Goal: Task Accomplishment & Management: Manage account settings

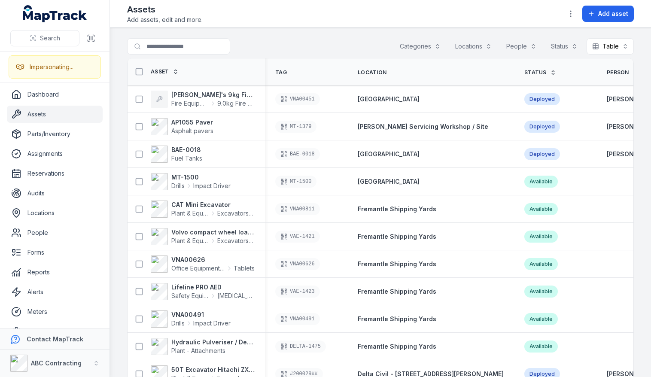
click at [275, 43] on div "Search for assets Categories Locations People Status Table *****" at bounding box center [380, 48] width 507 height 20
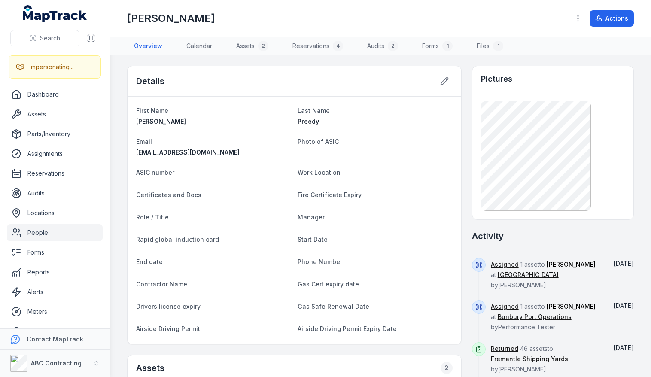
click at [332, 59] on main "Details First Name [PERSON_NAME] Last Name [PERSON_NAME] Email [EMAIL_ADDRESS][…" at bounding box center [380, 216] width 541 height 322
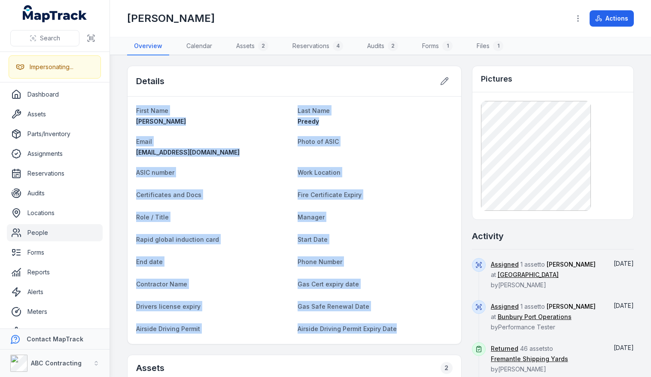
drag, startPoint x: 417, startPoint y: 334, endPoint x: 136, endPoint y: 112, distance: 358.2
click at [136, 112] on div "First Name [PERSON_NAME] Last Name [PERSON_NAME] Email [EMAIL_ADDRESS][DOMAIN_N…" at bounding box center [295, 220] width 334 height 247
click at [372, 193] on dt "Fire Certificate Expiry" at bounding box center [375, 194] width 155 height 10
drag, startPoint x: 402, startPoint y: 328, endPoint x: 207, endPoint y: 67, distance: 326.1
click at [207, 67] on div "Details First Name [PERSON_NAME] Last Name [PERSON_NAME] Email [EMAIL_ADDRESS][…" at bounding box center [294, 205] width 334 height 279
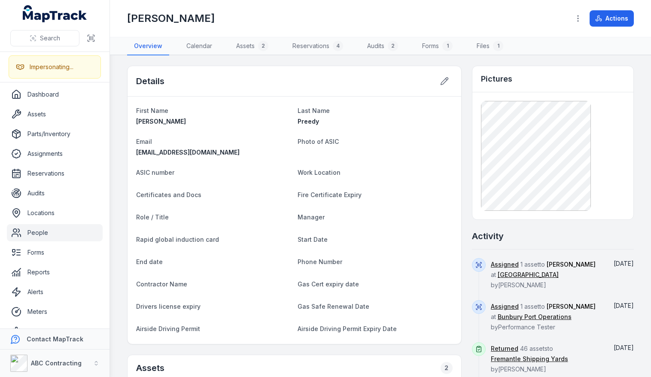
click at [306, 85] on div "Details" at bounding box center [295, 81] width 334 height 30
click at [319, 26] on div "[PERSON_NAME] Actions" at bounding box center [380, 18] width 507 height 30
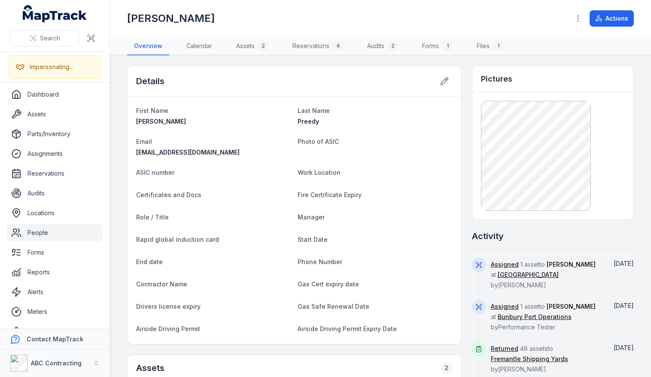
click at [319, 26] on div "[PERSON_NAME] Actions" at bounding box center [380, 18] width 507 height 30
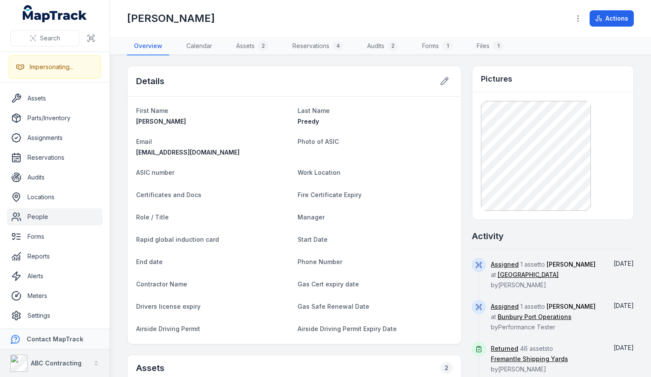
click at [57, 360] on strong "ABC Contracting" at bounding box center [56, 362] width 51 height 7
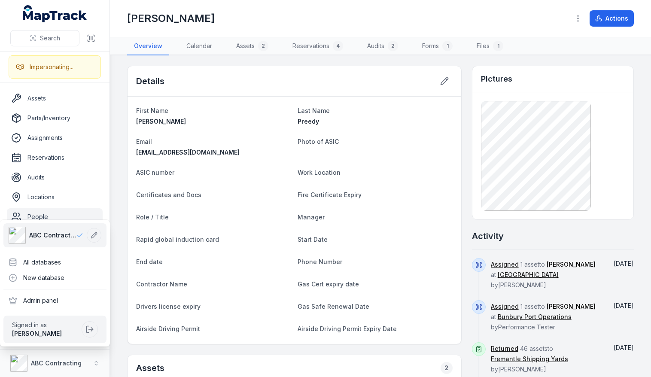
click at [117, 277] on div "Search Impersonating... Dashboard Assets Parts/Inventory Assignments Reservatio…" at bounding box center [325, 188] width 651 height 377
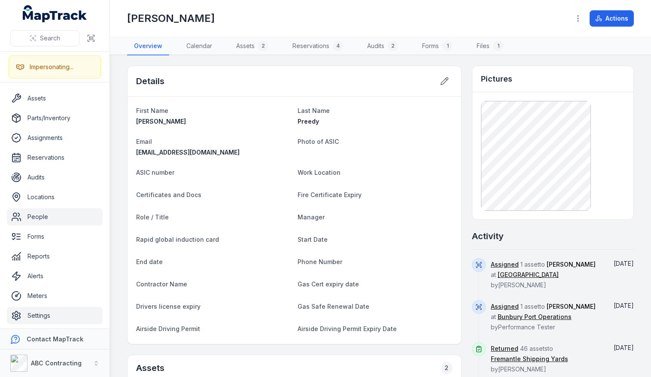
click at [60, 312] on link "Settings" at bounding box center [55, 315] width 96 height 17
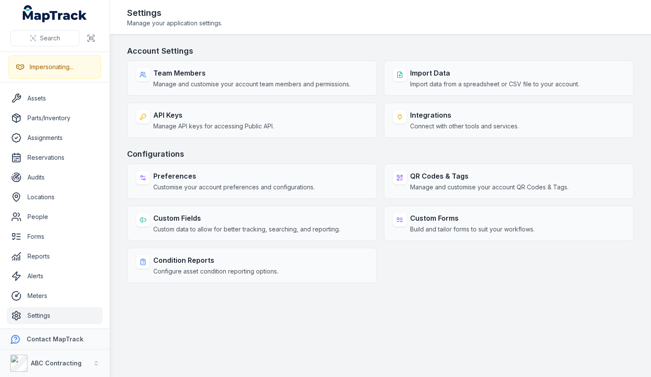
click at [380, 148] on h3 "Configurations" at bounding box center [380, 154] width 507 height 12
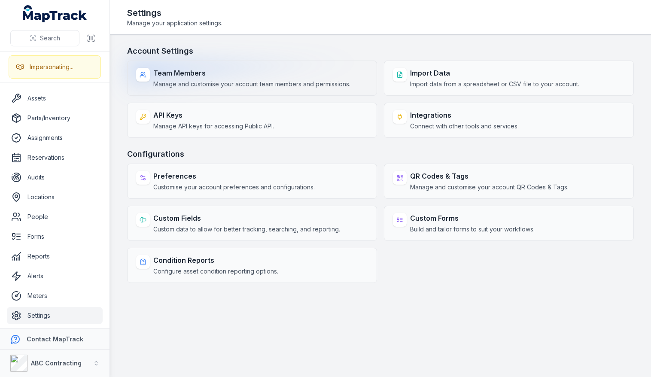
click at [229, 76] on strong "Team Members" at bounding box center [251, 73] width 197 height 10
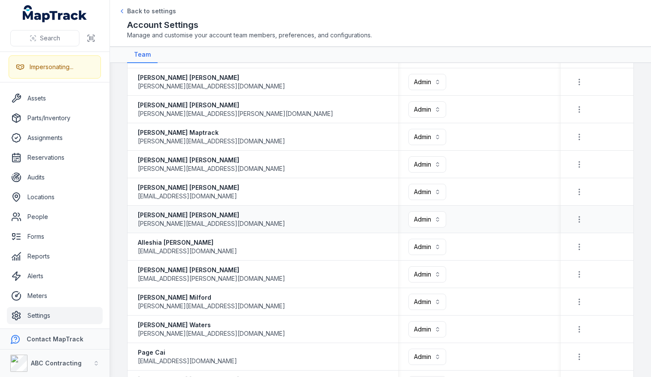
scroll to position [674, 0]
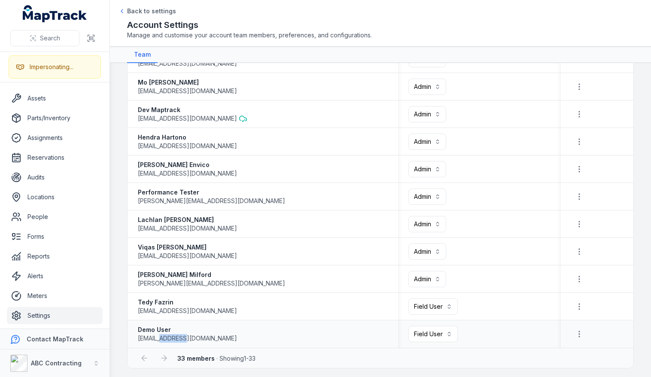
drag, startPoint x: 189, startPoint y: 335, endPoint x: 170, endPoint y: 334, distance: 18.9
click at [170, 334] on span "[EMAIL_ADDRESS][DOMAIN_NAME]" at bounding box center [187, 338] width 99 height 9
click at [294, 339] on div "Demo User [EMAIL_ADDRESS][DOMAIN_NAME]" at bounding box center [263, 333] width 250 height 17
click at [434, 309] on button "Field User ******" at bounding box center [432, 306] width 49 height 16
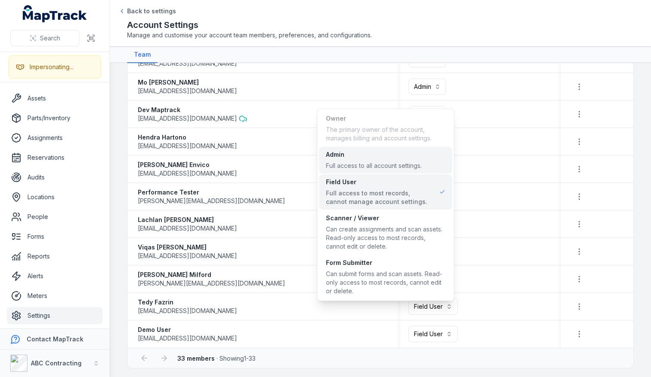
click at [365, 152] on div "Admin" at bounding box center [374, 154] width 96 height 9
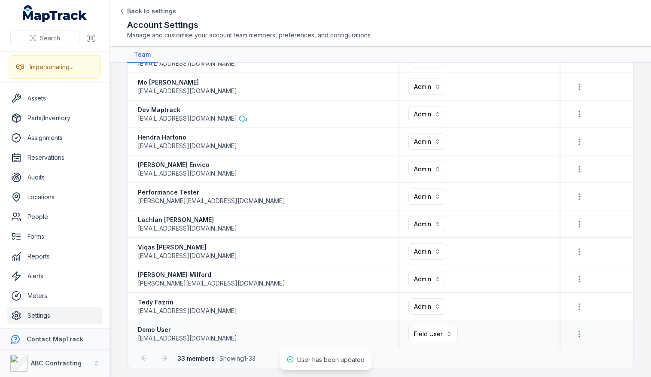
click at [380, 334] on div "Demo User [EMAIL_ADDRESS][DOMAIN_NAME]" at bounding box center [263, 333] width 250 height 17
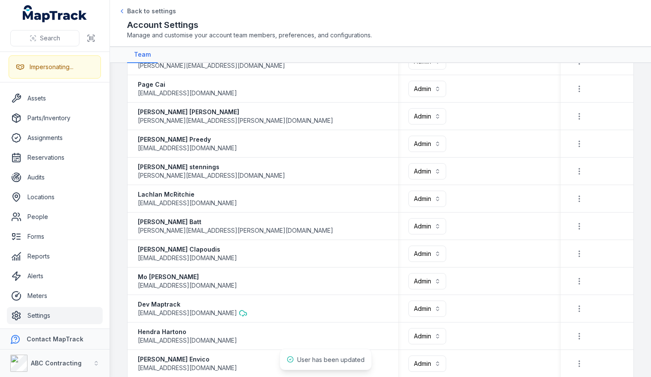
scroll to position [345, 0]
